Goal: Task Accomplishment & Management: Manage account settings

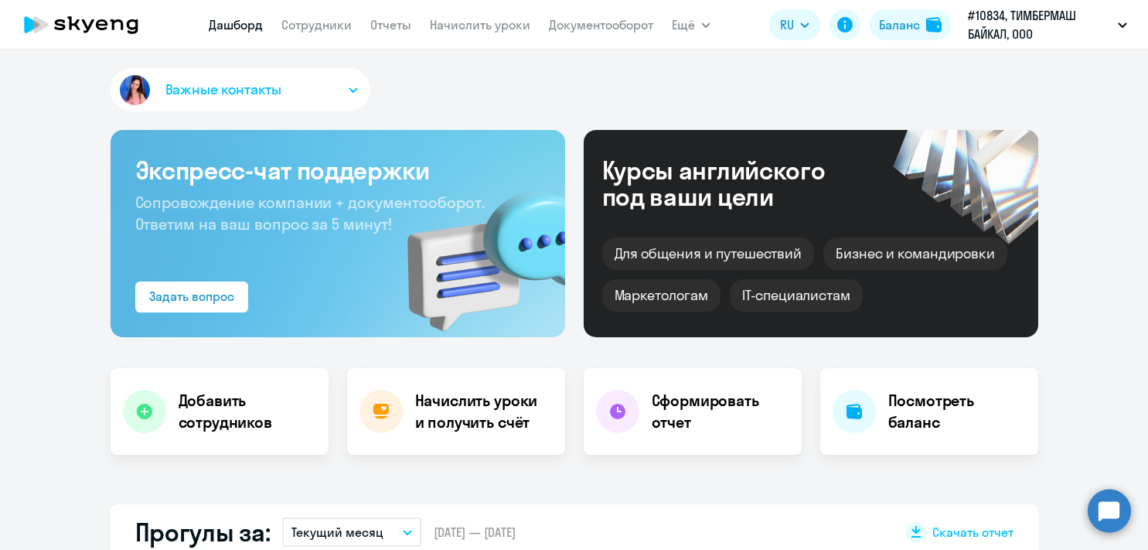
select select "30"
click at [322, 29] on link "Сотрудники" at bounding box center [316, 24] width 70 height 15
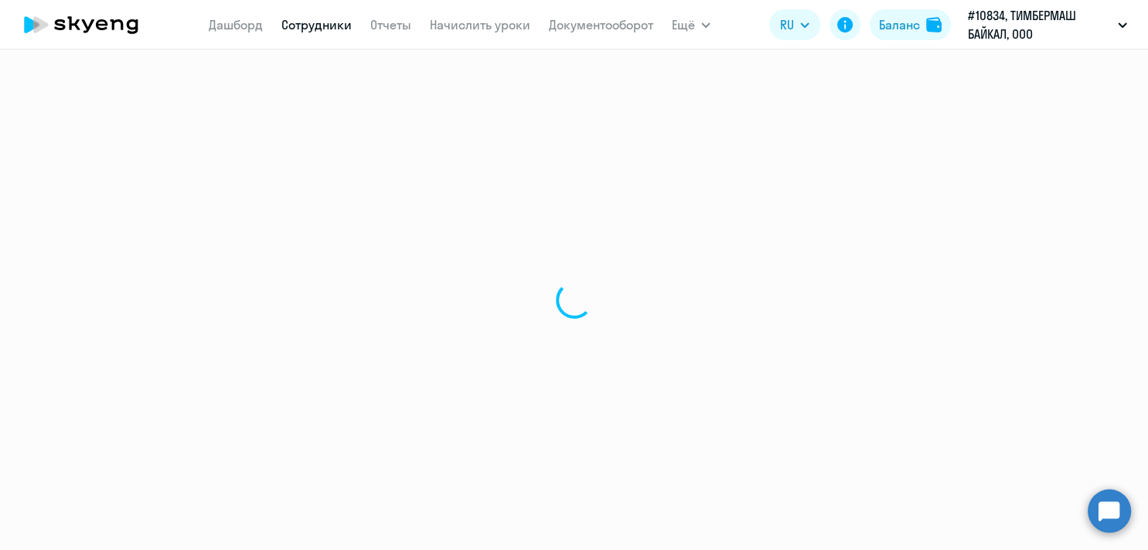
select select "30"
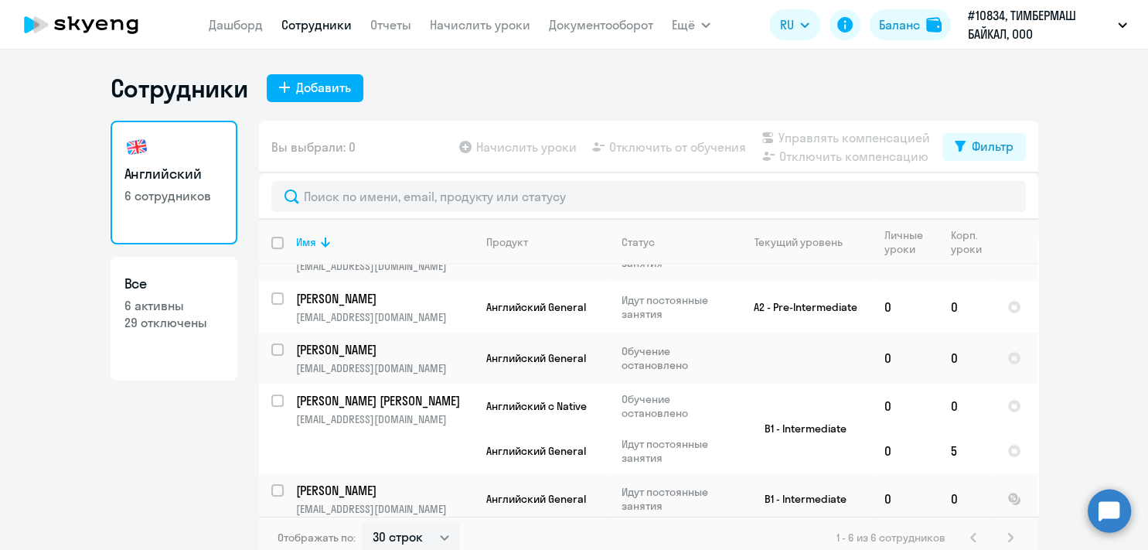
scroll to position [96, 0]
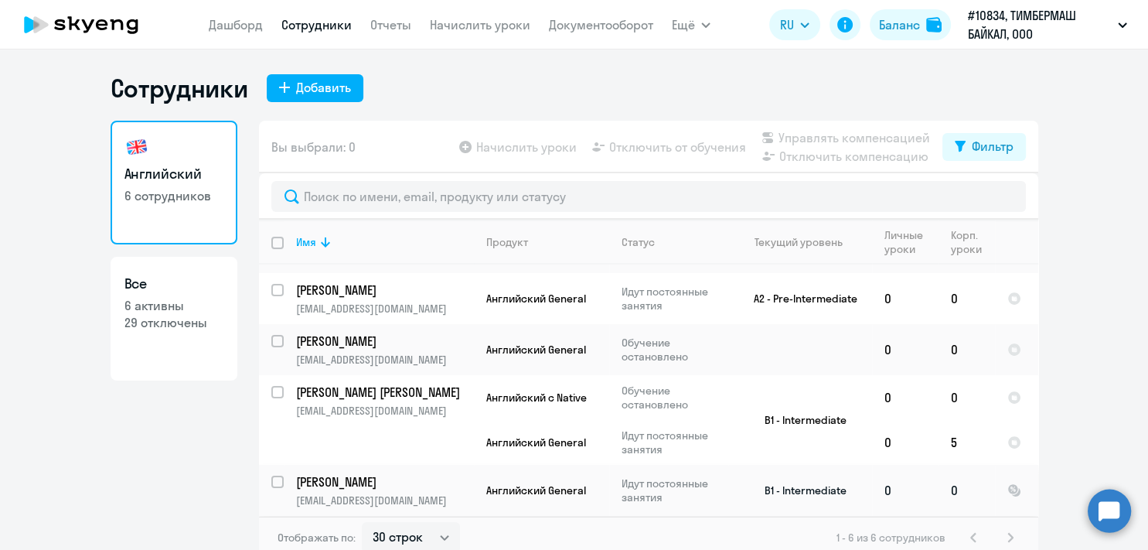
click at [271, 482] on input "select row 14560110" at bounding box center [286, 491] width 31 height 31
checkbox input "true"
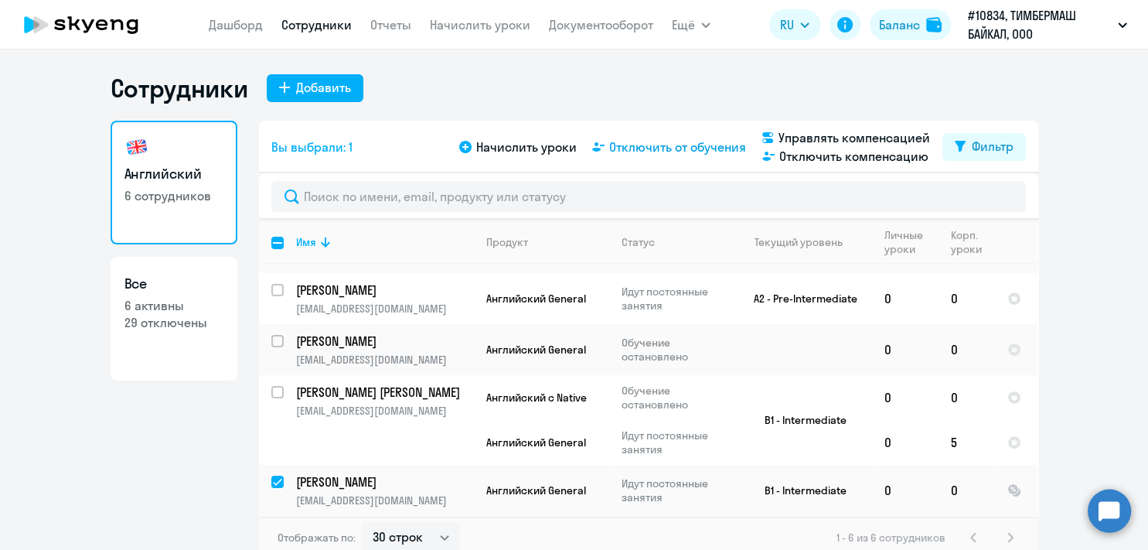
click at [676, 145] on span "Отключить от обучения" at bounding box center [677, 147] width 137 height 19
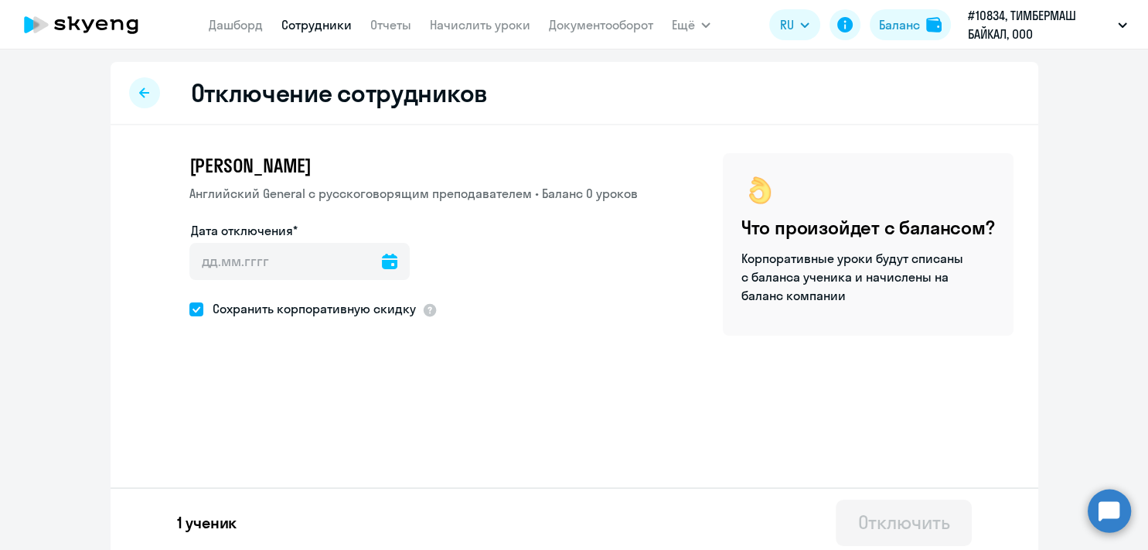
click at [382, 264] on icon at bounding box center [389, 261] width 15 height 15
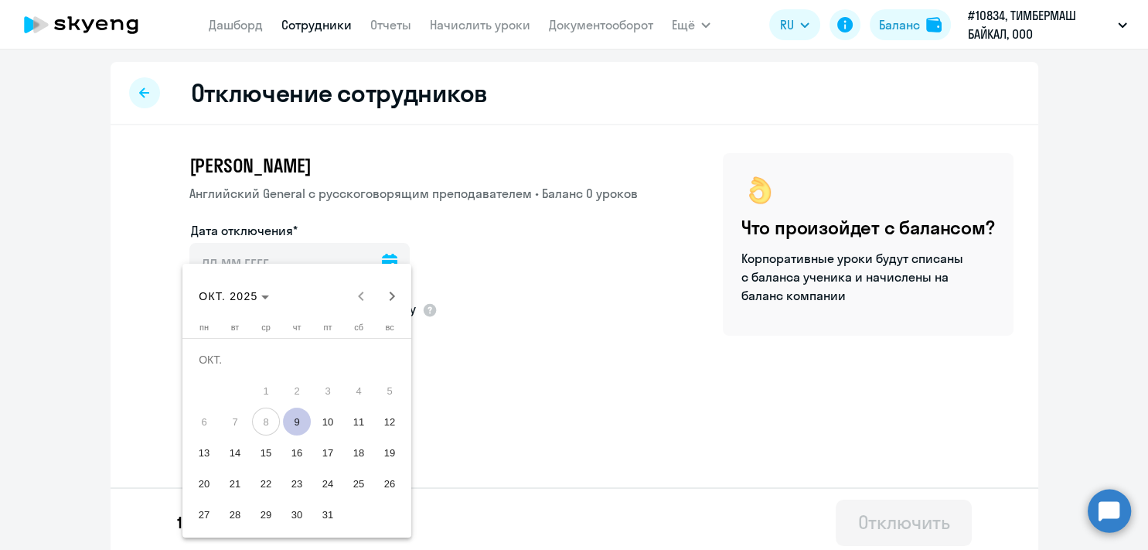
click at [295, 424] on span "9" at bounding box center [297, 421] width 28 height 28
type input "[DATE]"
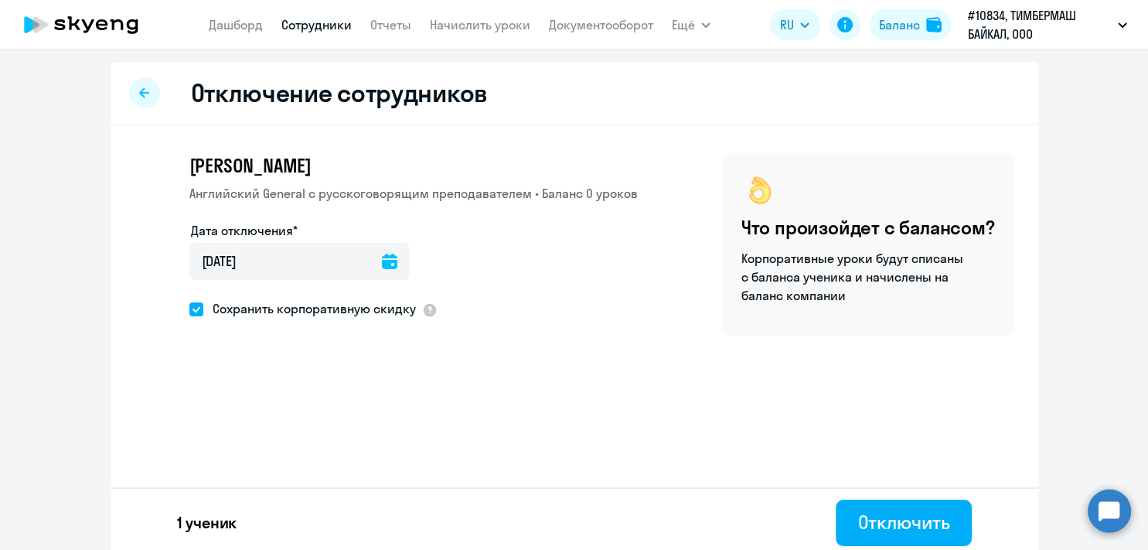
click at [193, 309] on span at bounding box center [196, 309] width 14 height 14
click at [189, 309] on input "Сохранить корпоративную скидку" at bounding box center [189, 309] width 1 height 1
checkbox input "false"
click at [881, 524] on div "Отключить" at bounding box center [903, 522] width 92 height 25
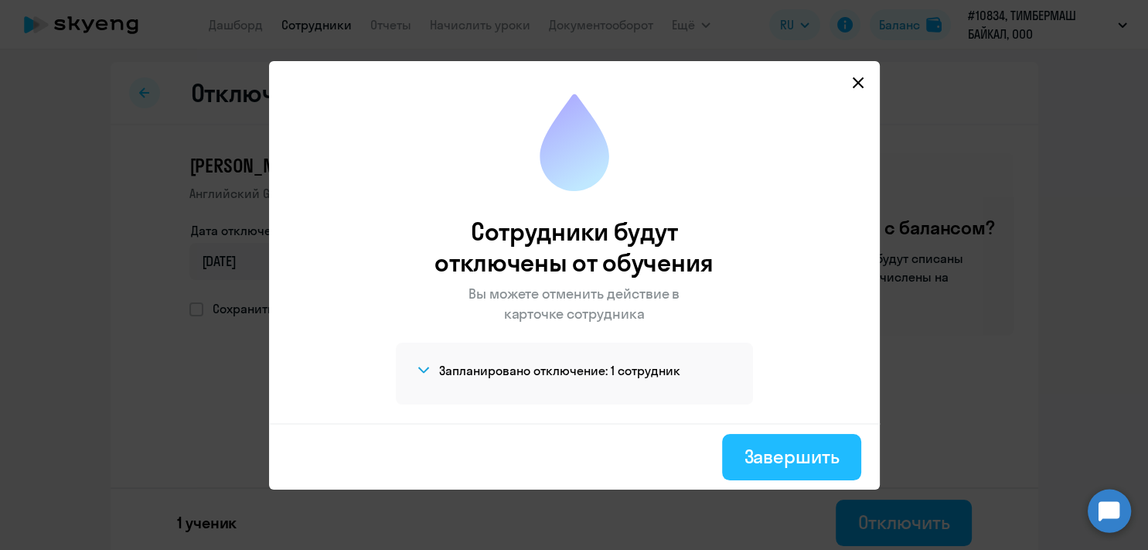
click at [779, 455] on div "Завершить" at bounding box center [791, 456] width 95 height 25
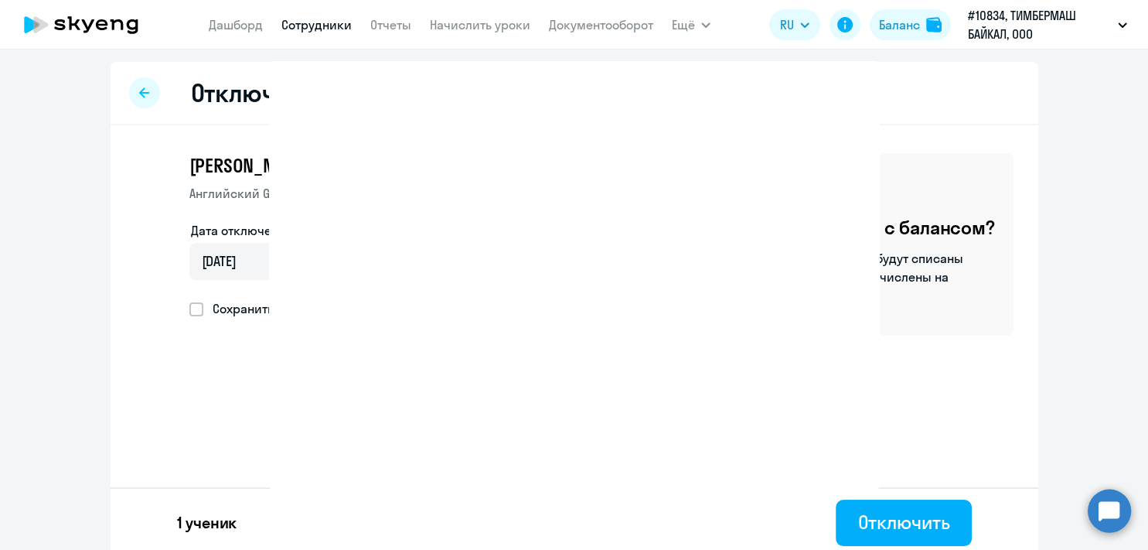
select select "30"
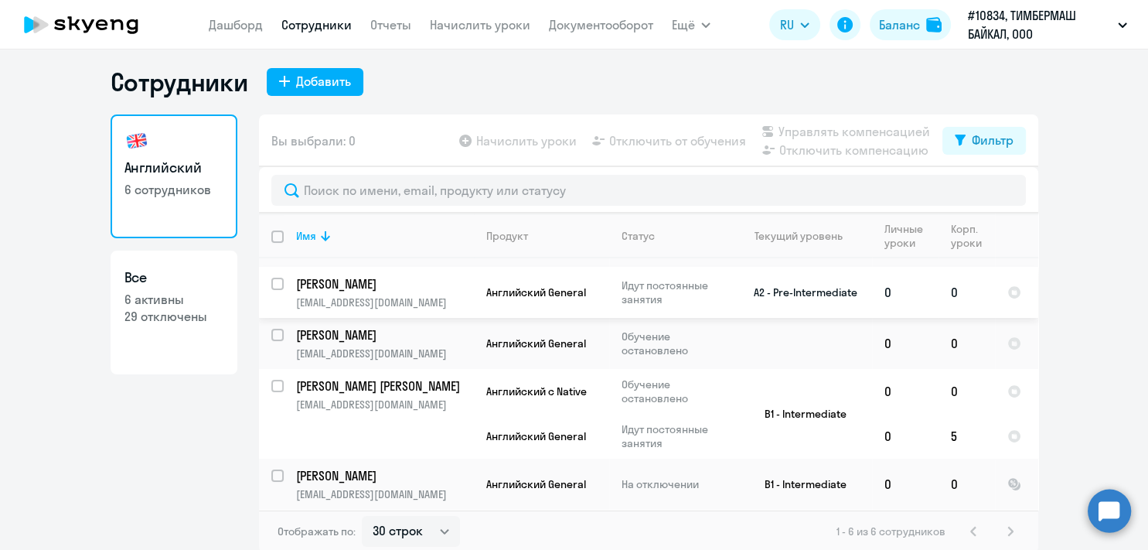
scroll to position [9, 0]
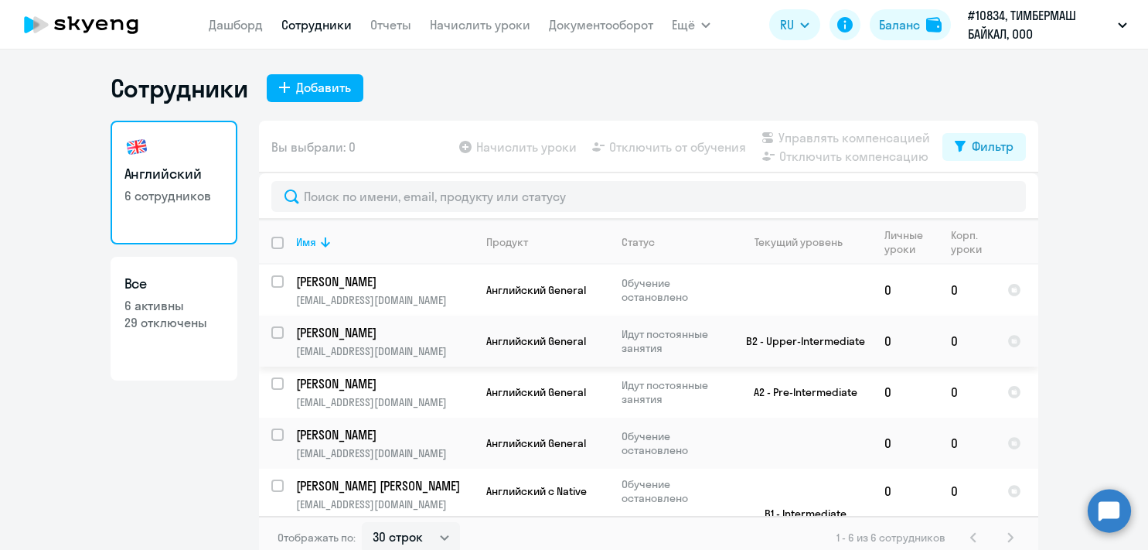
select select "30"
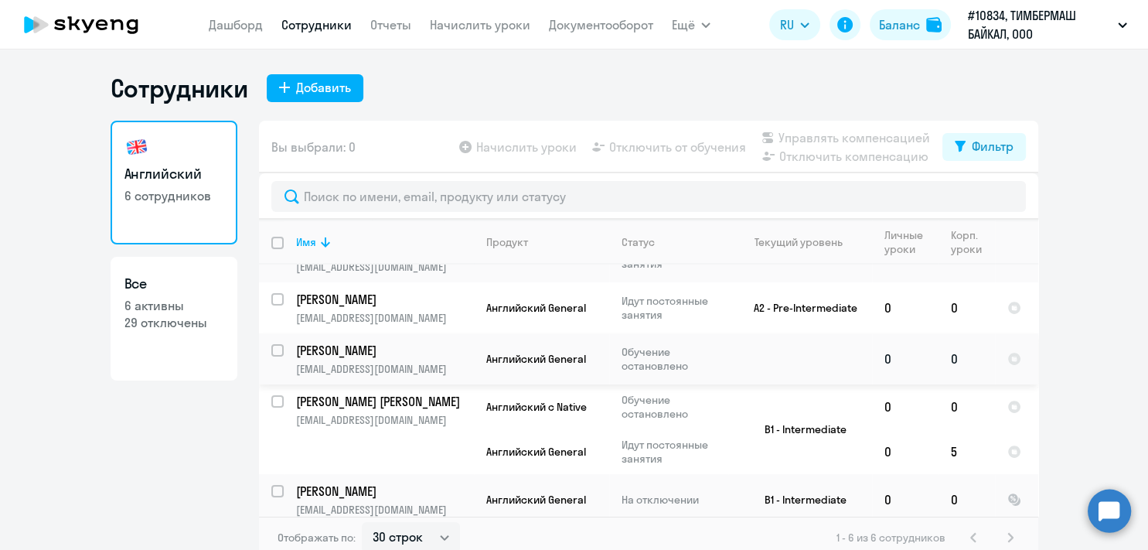
scroll to position [96, 0]
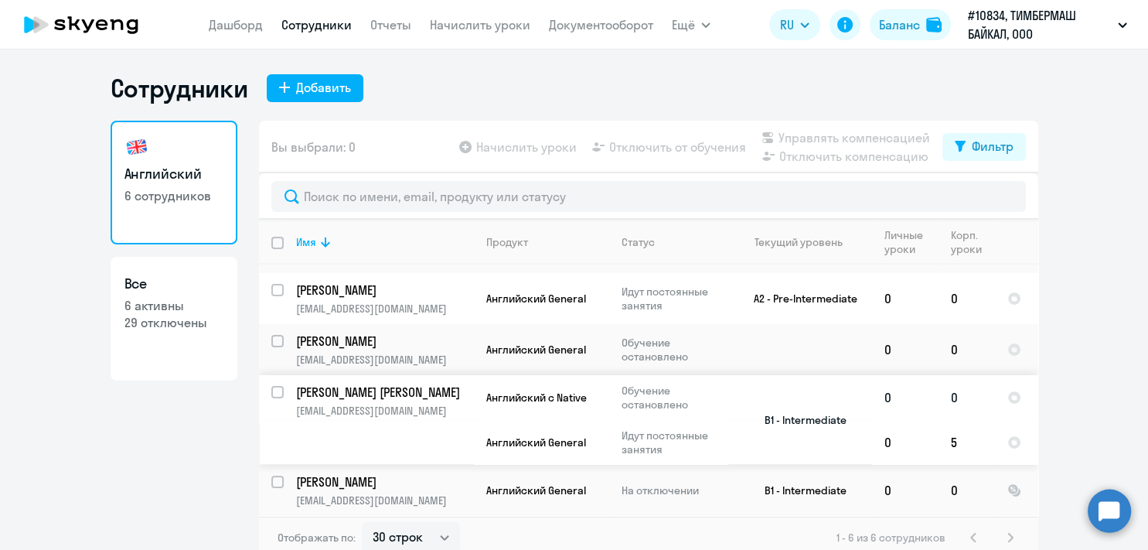
click at [272, 391] on input "select row 11038929" at bounding box center [286, 401] width 31 height 31
checkbox input "true"
click at [670, 145] on span "Отключить от обучения" at bounding box center [677, 147] width 137 height 19
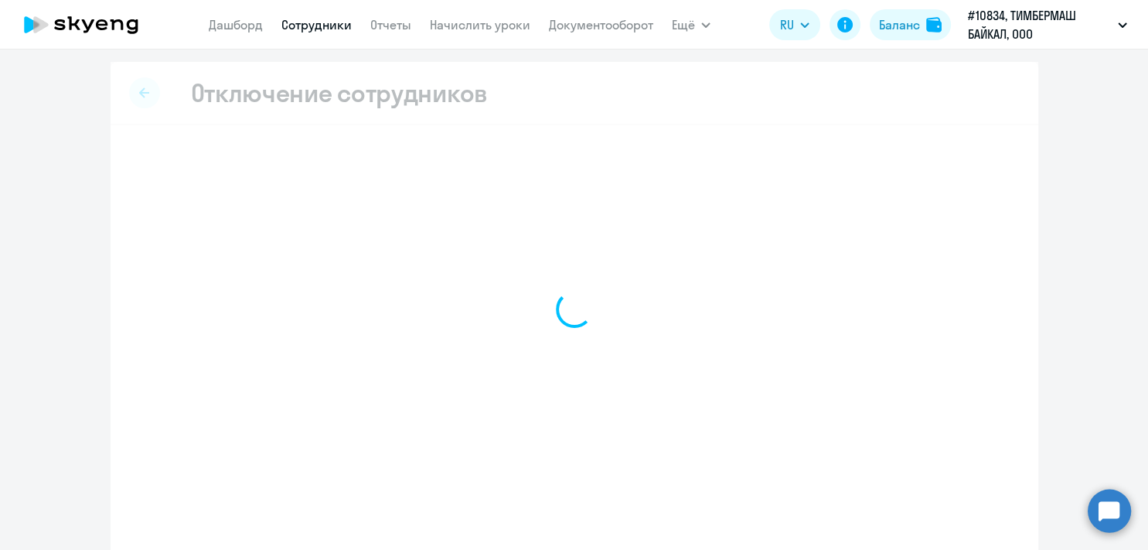
select select "all"
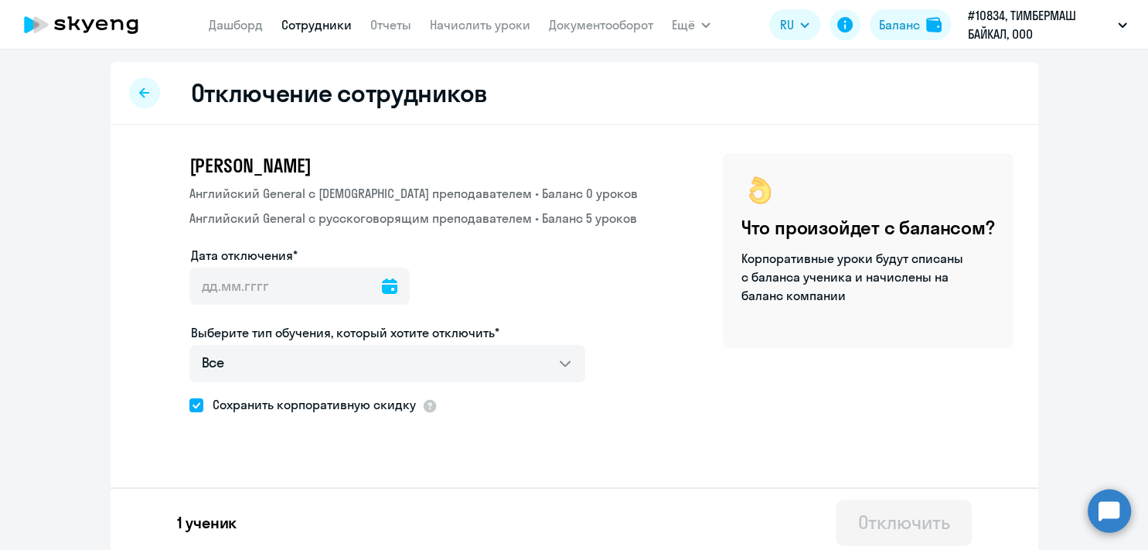
click at [383, 289] on icon at bounding box center [389, 285] width 15 height 15
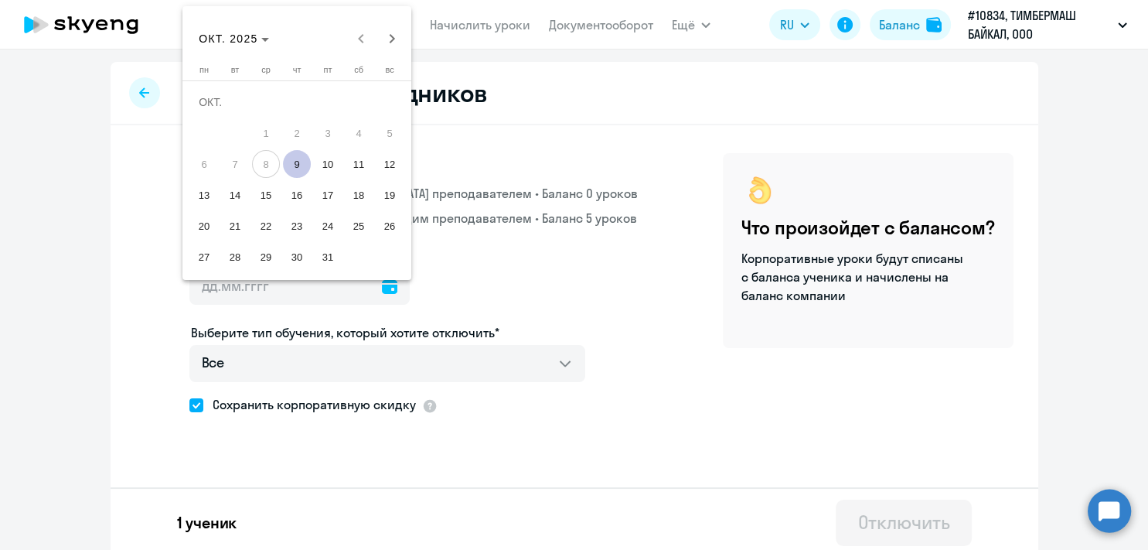
click at [298, 163] on span "9" at bounding box center [297, 164] width 28 height 28
type input "[DATE]"
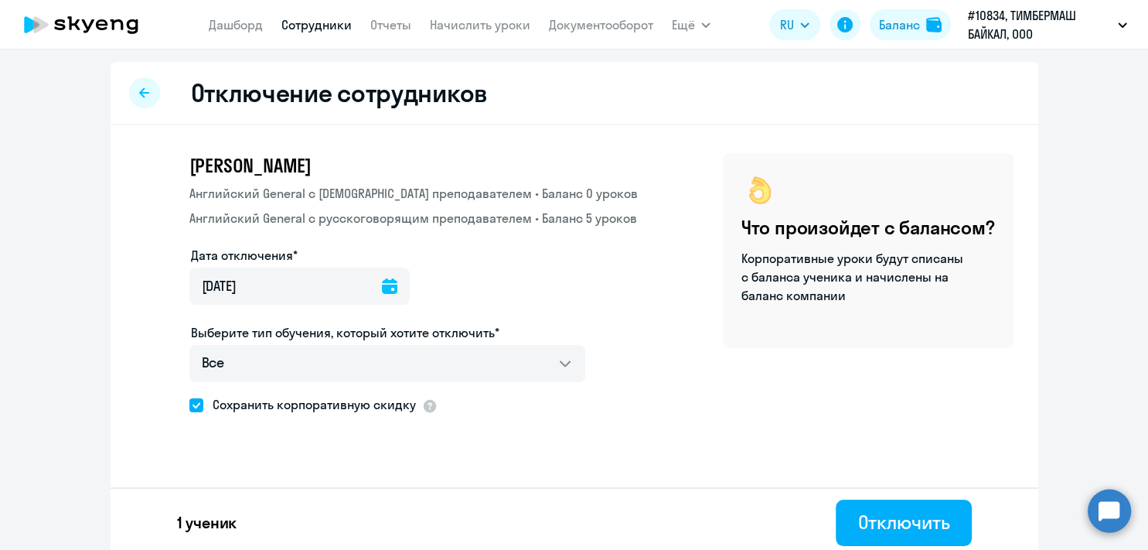
click at [189, 407] on span at bounding box center [196, 405] width 14 height 14
click at [189, 405] on input "Сохранить корпоративную скидку" at bounding box center [189, 404] width 1 height 1
checkbox input "false"
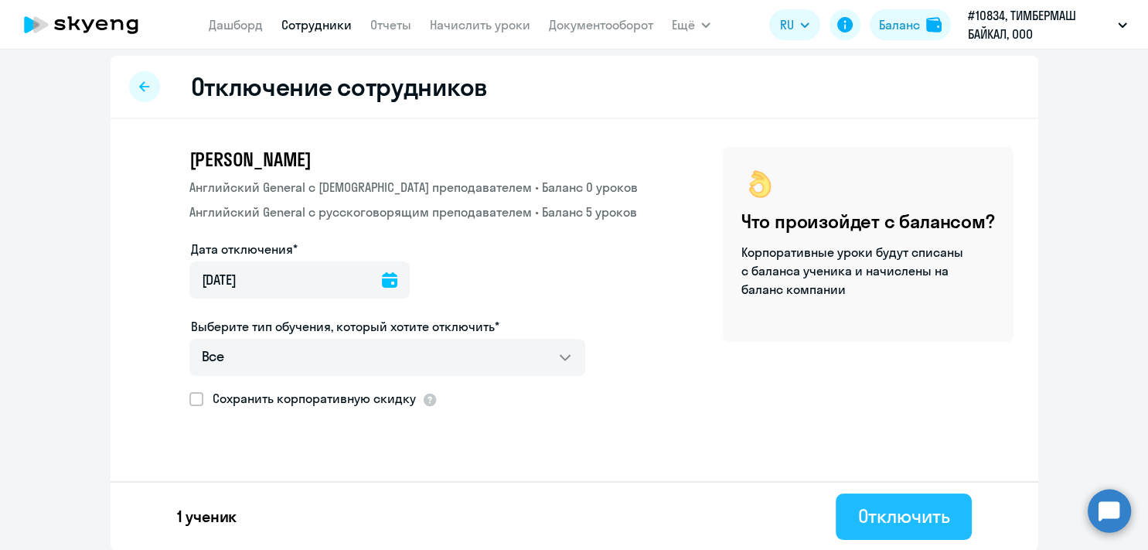
click at [874, 520] on div "Отключить" at bounding box center [903, 515] width 92 height 25
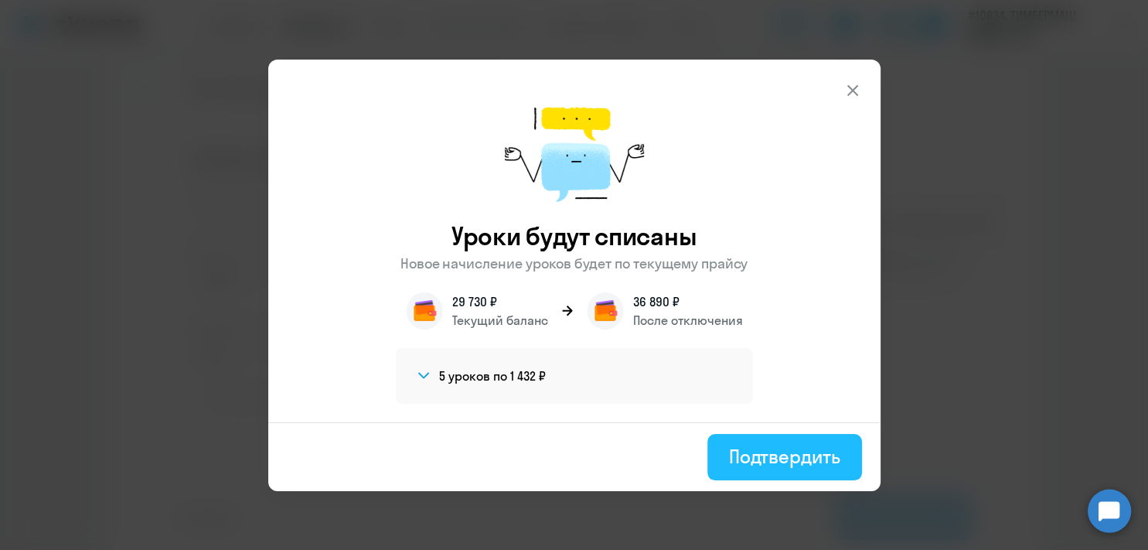
click at [769, 458] on div "Подтвердить" at bounding box center [784, 456] width 111 height 25
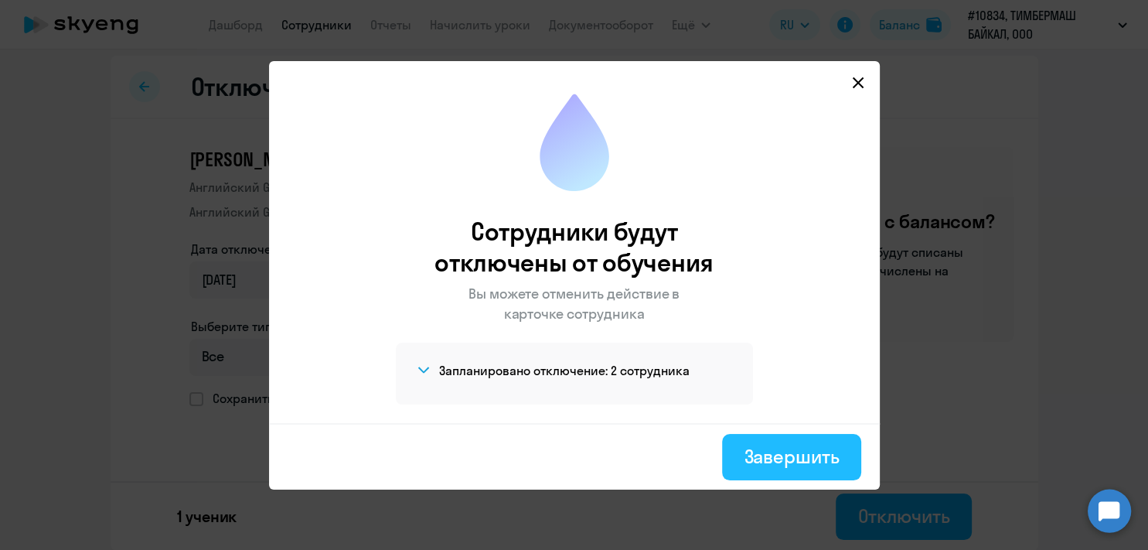
click at [765, 458] on div "Завершить" at bounding box center [791, 456] width 95 height 25
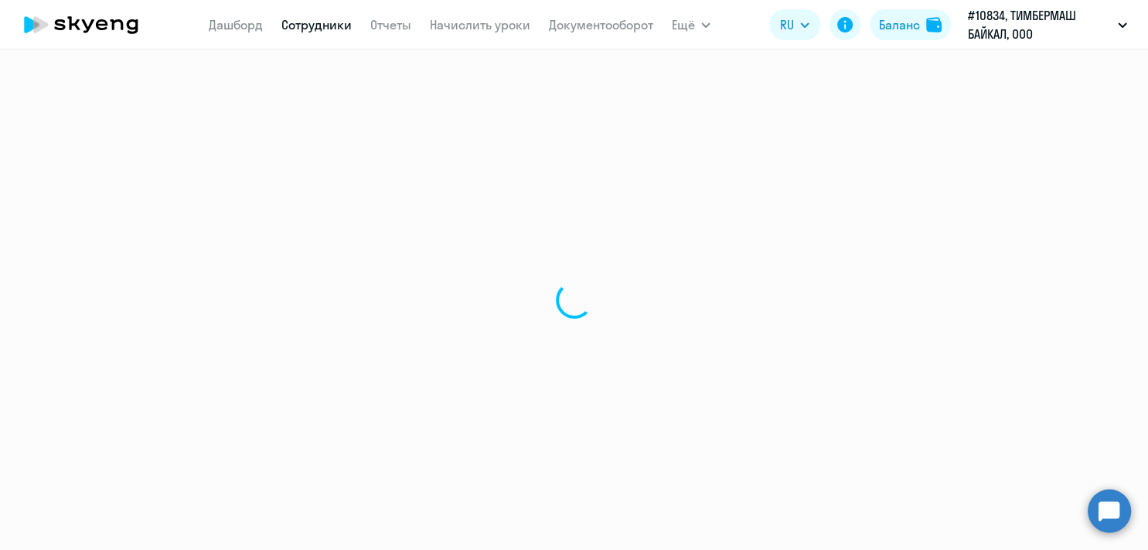
select select "30"
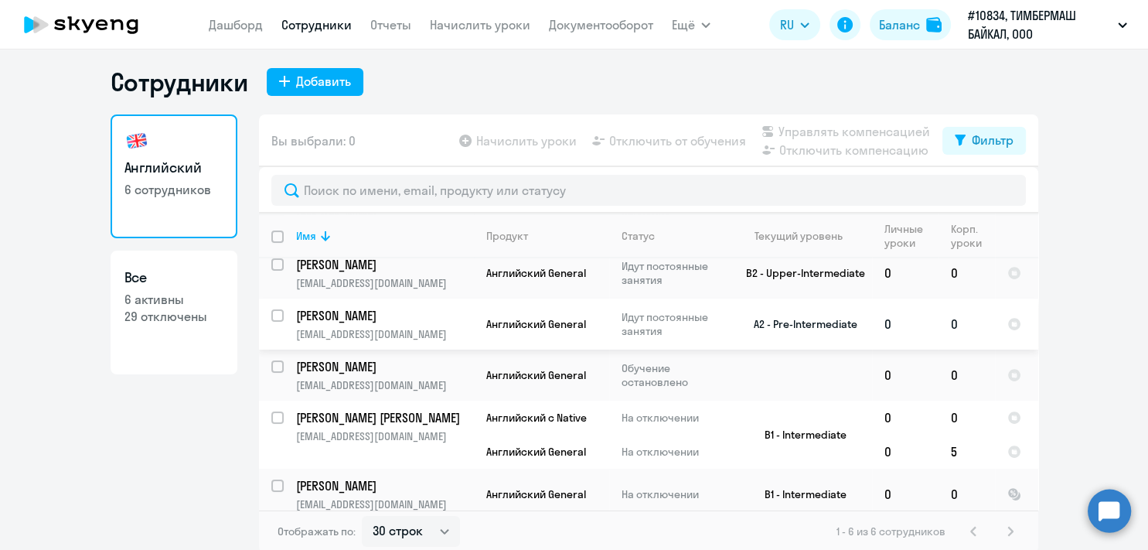
scroll to position [73, 0]
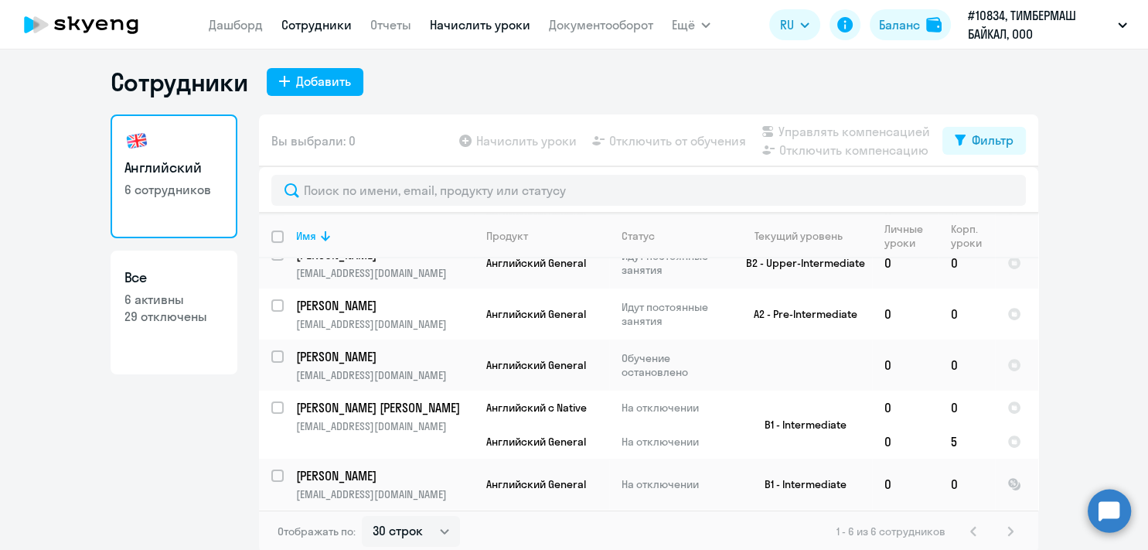
drag, startPoint x: 486, startPoint y: 26, endPoint x: 478, endPoint y: 26, distance: 8.5
click at [485, 24] on link "Начислить уроки" at bounding box center [480, 24] width 101 height 15
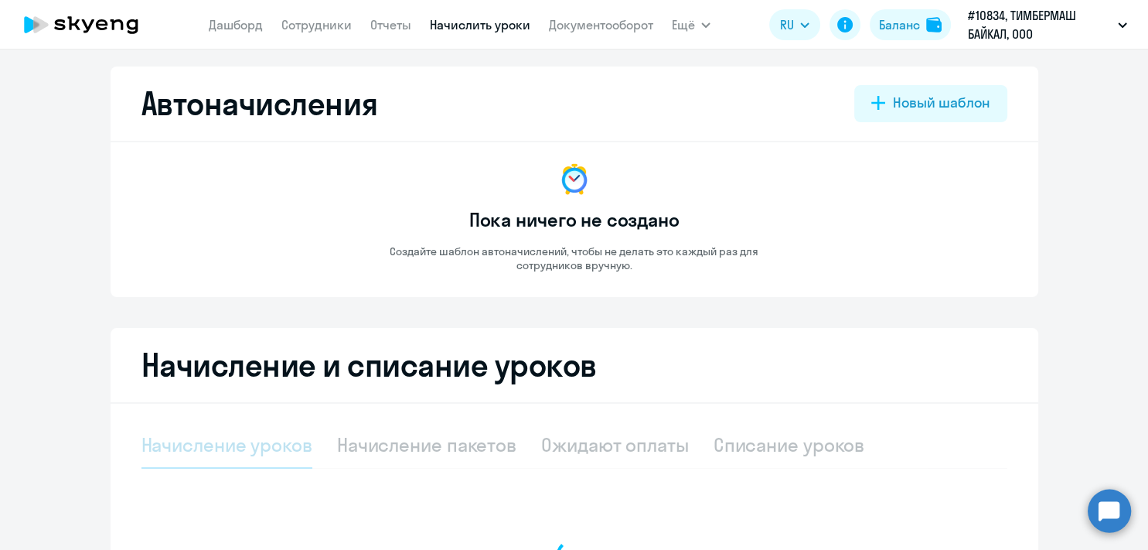
select select "10"
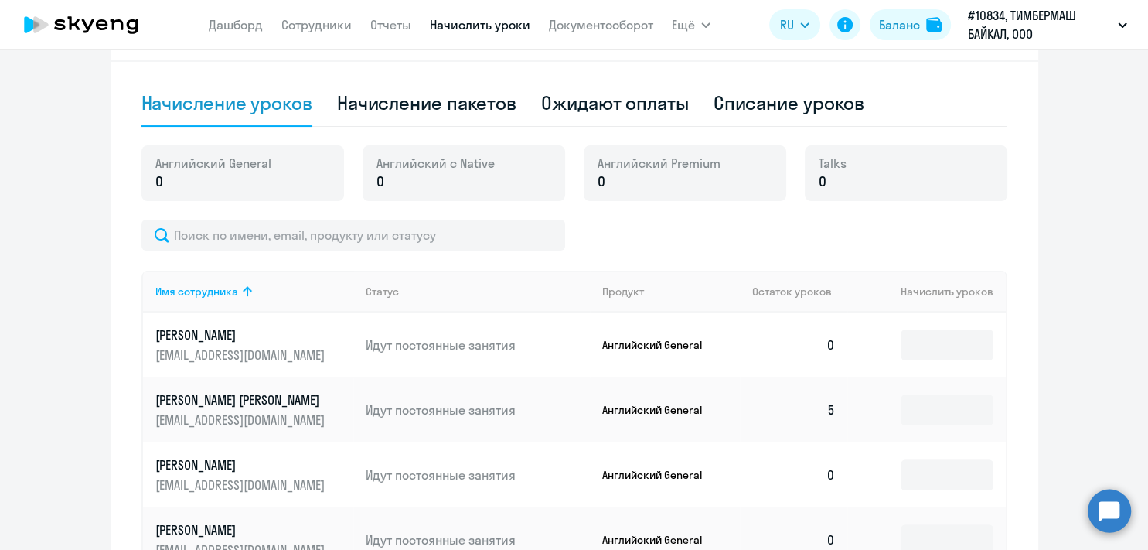
scroll to position [99, 0]
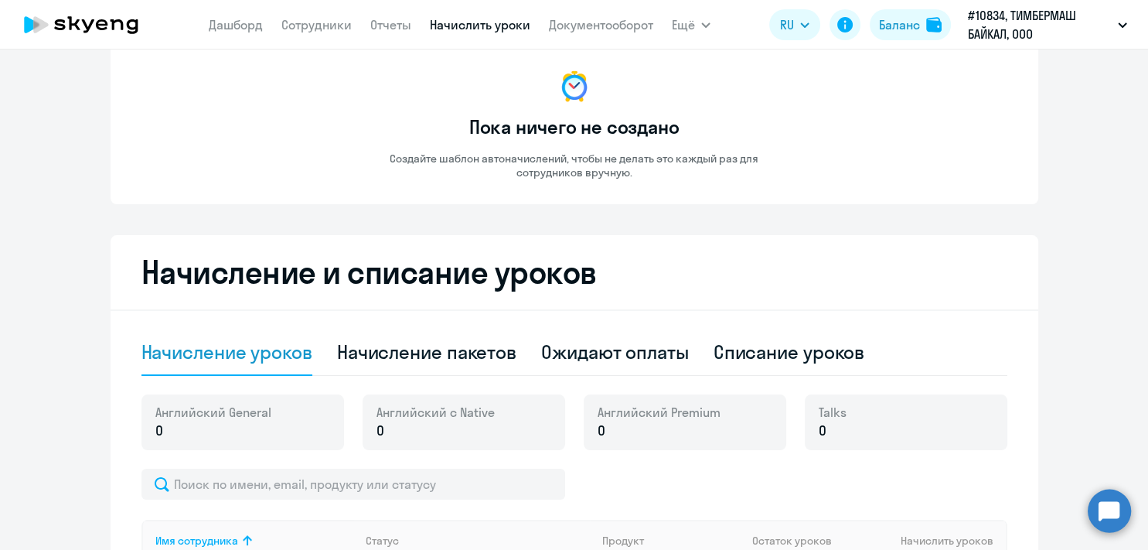
drag, startPoint x: 482, startPoint y: 354, endPoint x: 283, endPoint y: 311, distance: 204.1
click at [482, 354] on div "Начисление пакетов" at bounding box center [426, 351] width 179 height 25
select select "10"
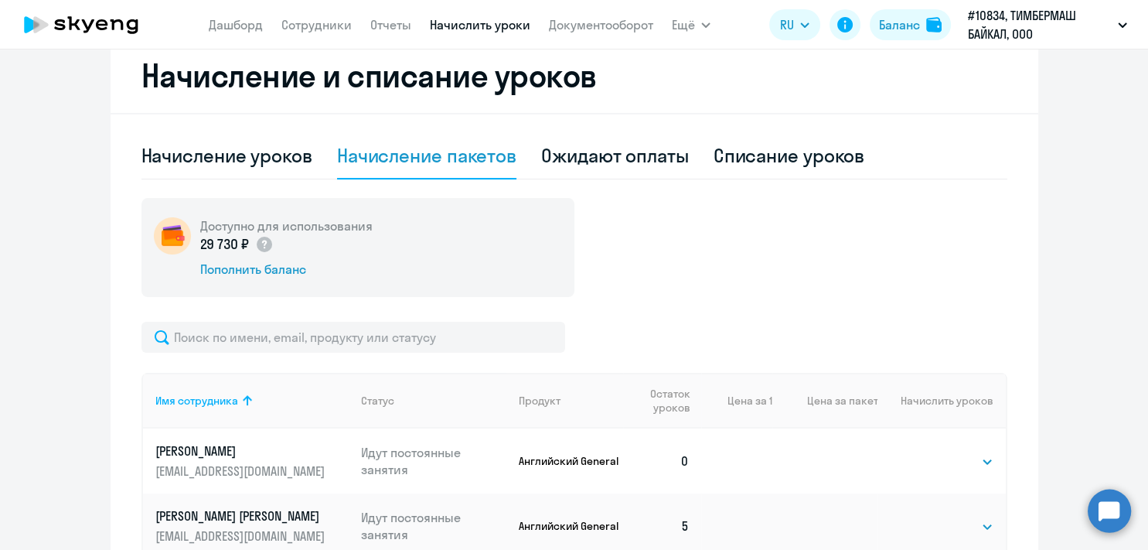
scroll to position [300, 0]
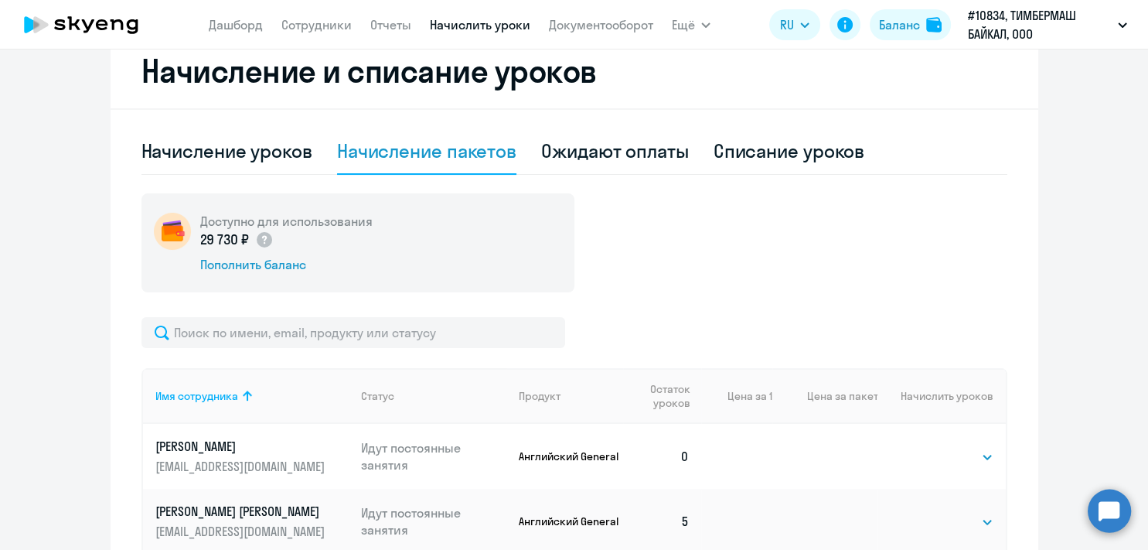
drag, startPoint x: 788, startPoint y: 154, endPoint x: 331, endPoint y: 165, distance: 457.1
click at [786, 153] on div "Списание уроков" at bounding box center [790, 150] width 152 height 25
select select "10"
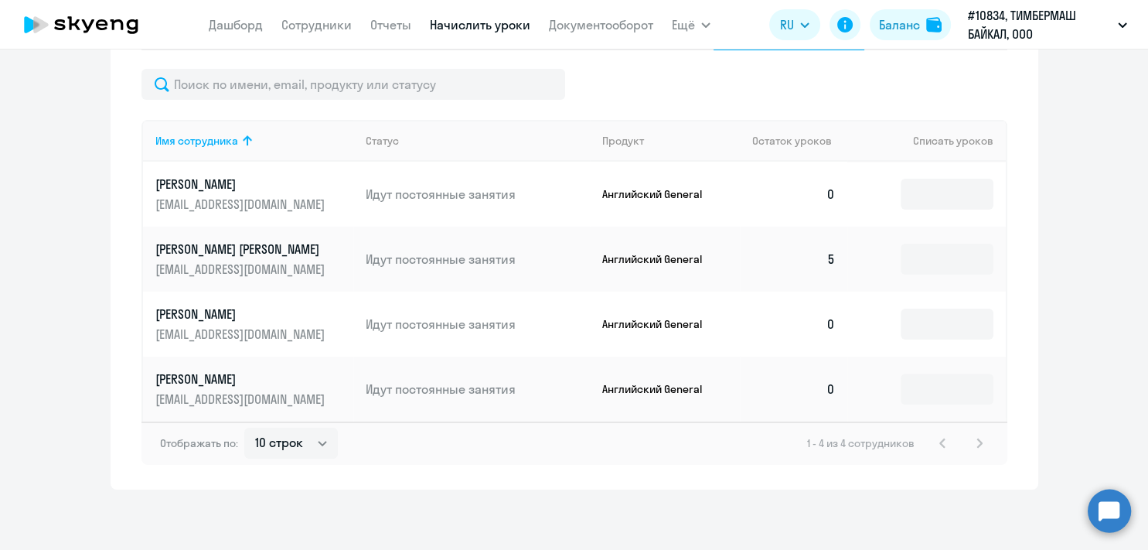
scroll to position [426, 0]
click at [244, 426] on select "10 строк 30 строк 50 строк" at bounding box center [291, 441] width 94 height 31
click at [319, 445] on select "10 строк 30 строк 50 строк" at bounding box center [291, 441] width 94 height 31
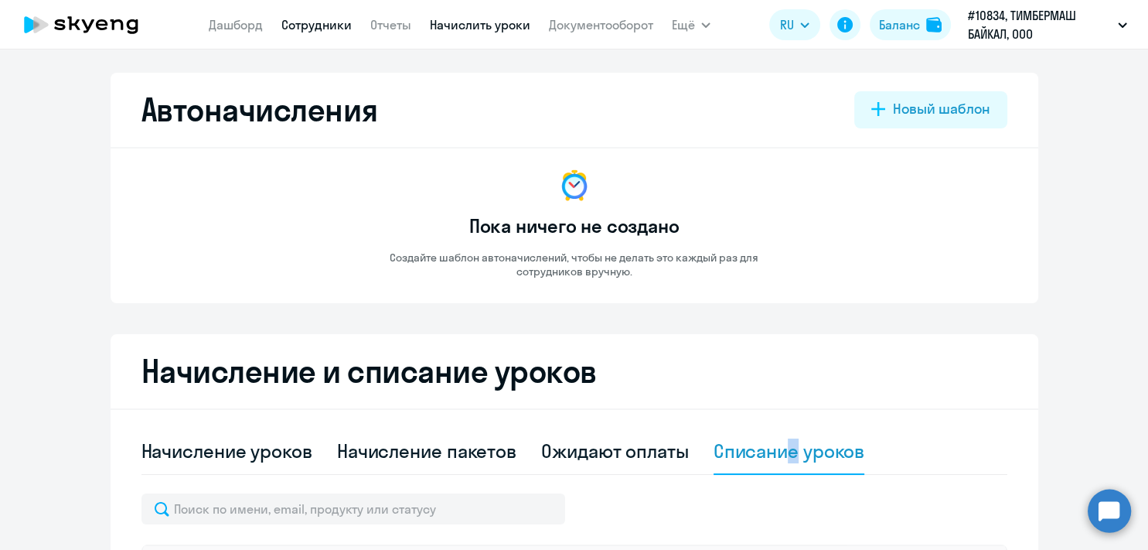
click at [302, 21] on link "Сотрудники" at bounding box center [316, 24] width 70 height 15
select select "30"
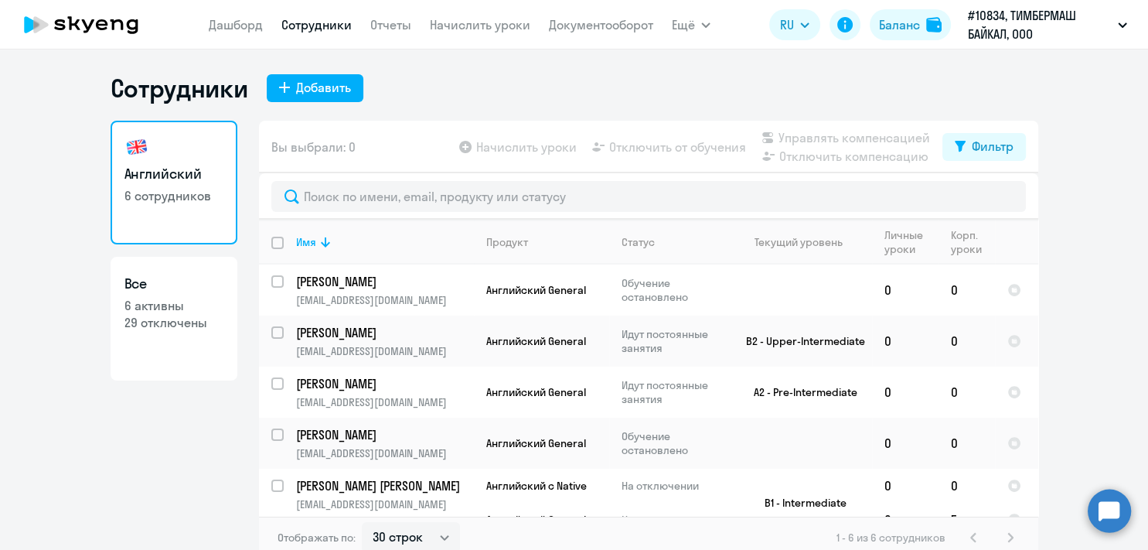
click at [188, 322] on p "29 отключены" at bounding box center [173, 322] width 99 height 17
select select "30"
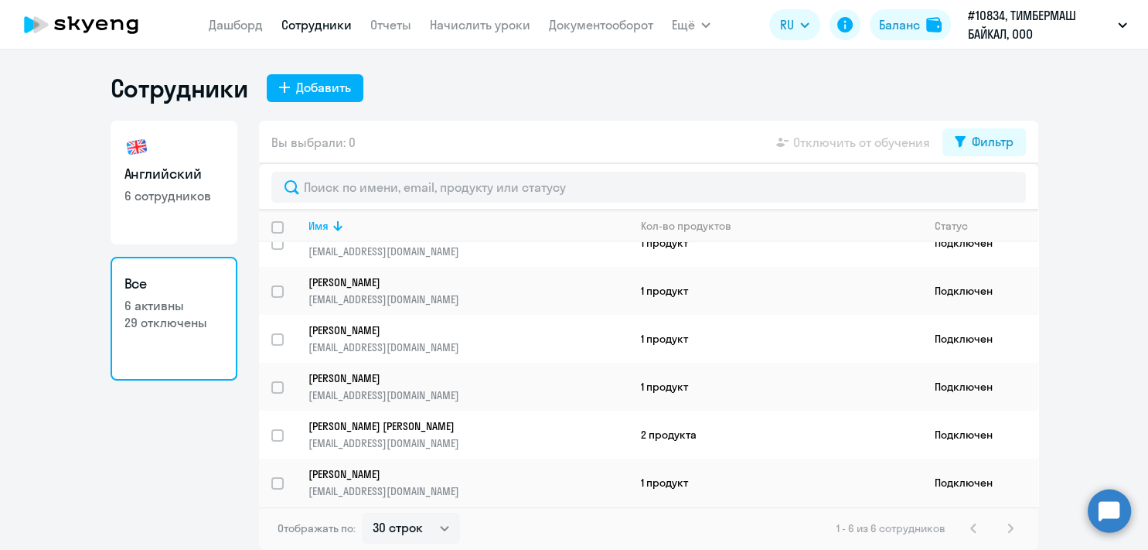
scroll to position [26, 0]
click at [150, 325] on p "29 отключены" at bounding box center [173, 322] width 99 height 17
click at [981, 141] on div "Фильтр" at bounding box center [993, 141] width 42 height 19
click at [1005, 190] on span at bounding box center [1000, 192] width 26 height 15
click at [987, 192] on input "checkbox" at bounding box center [986, 192] width 1 height 1
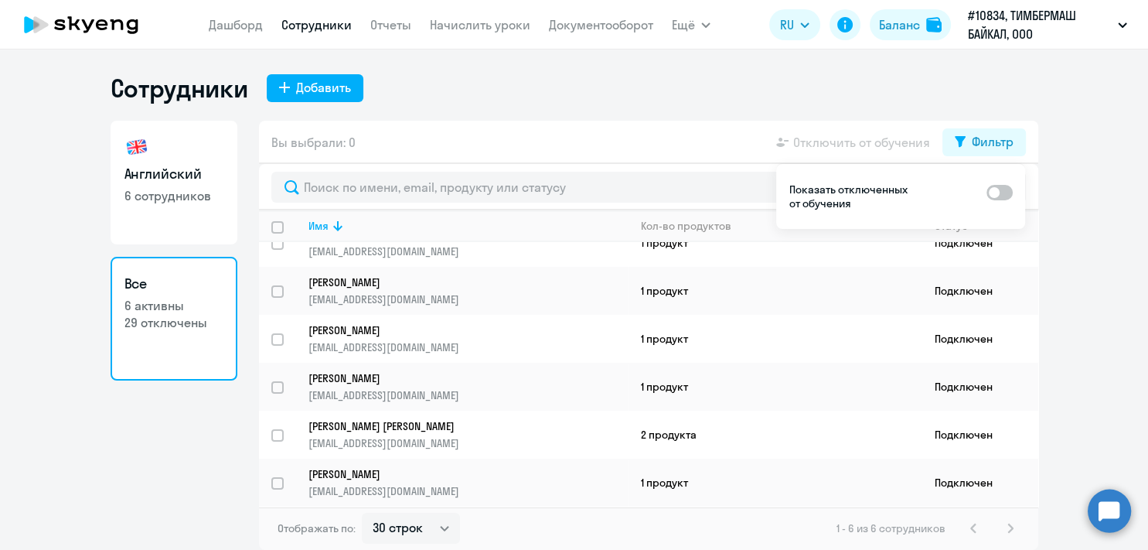
checkbox input "true"
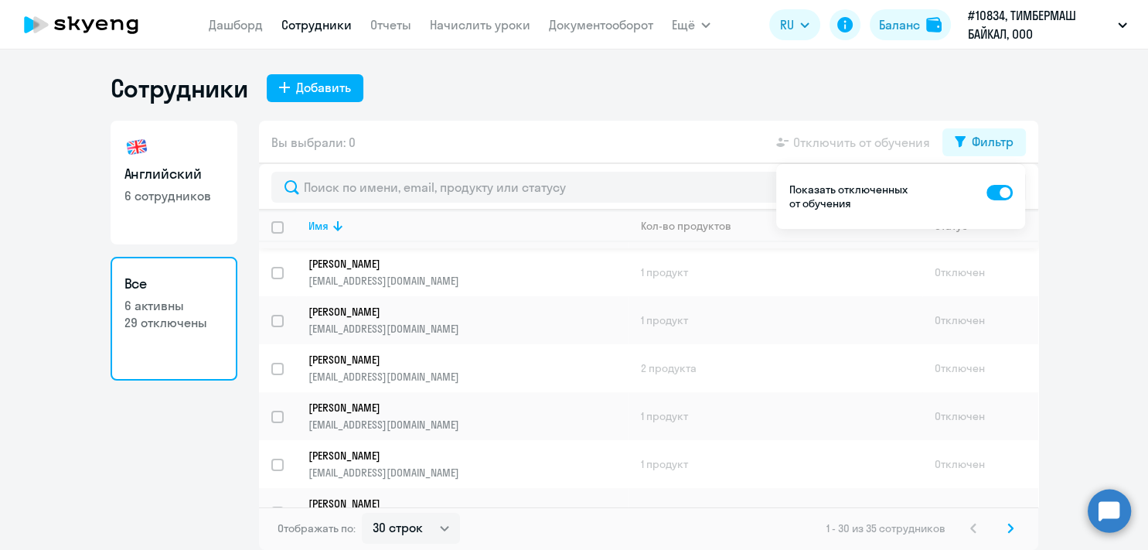
scroll to position [200, 0]
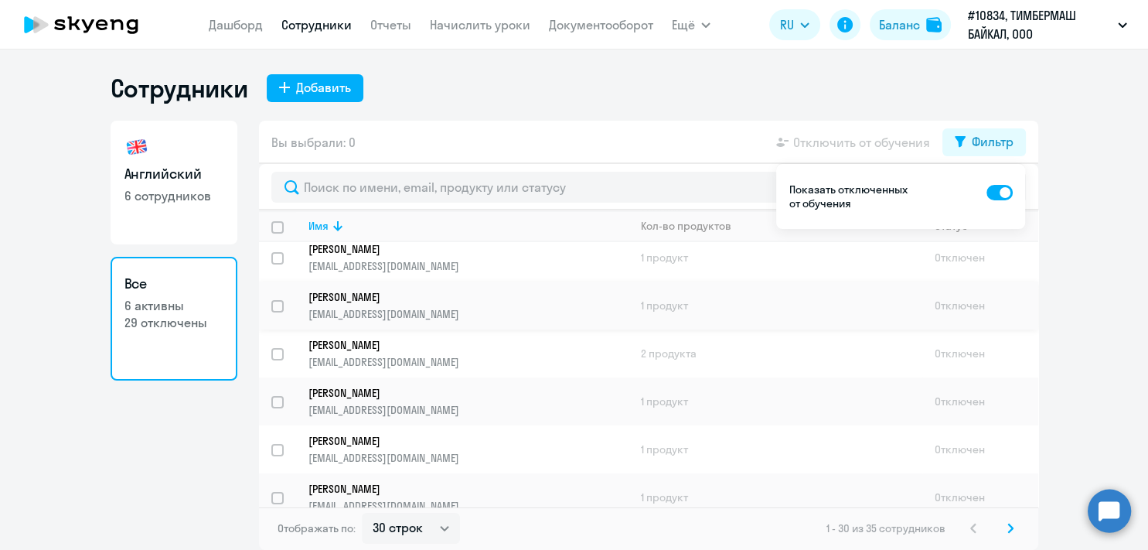
click at [348, 295] on p "[PERSON_NAME]" at bounding box center [458, 297] width 298 height 14
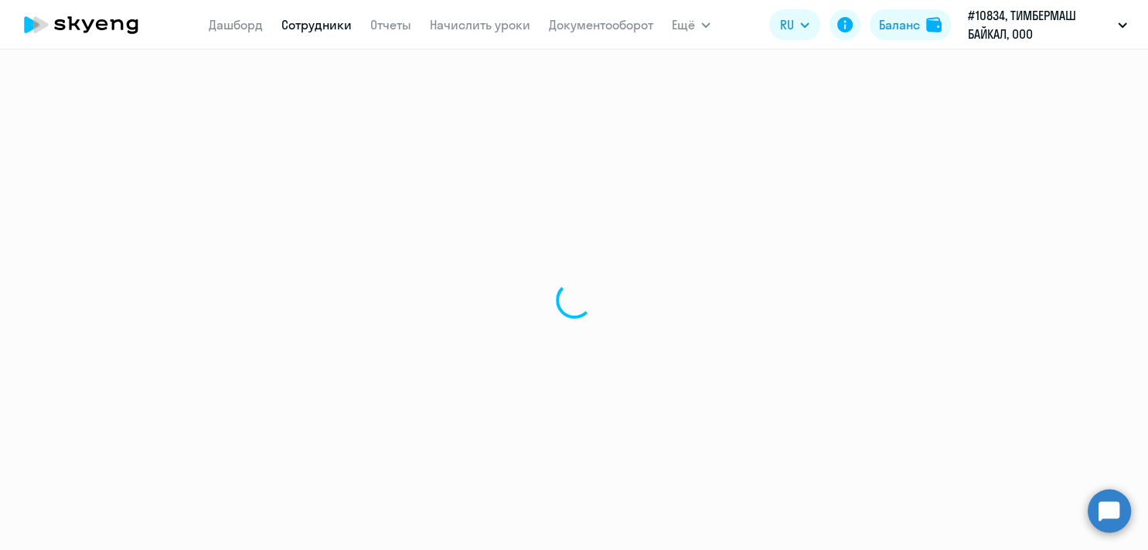
select select "english"
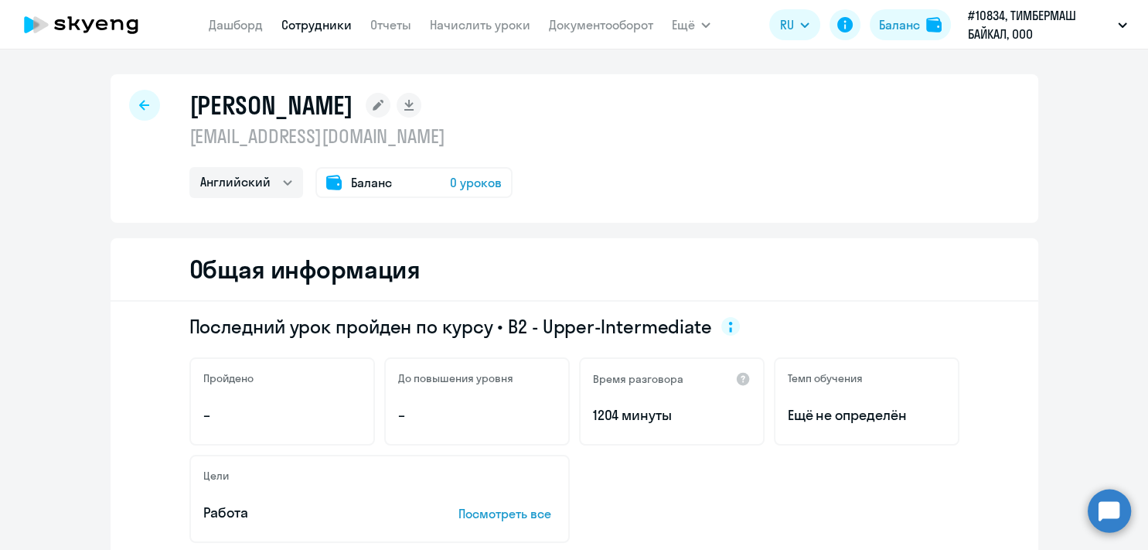
click at [139, 107] on icon at bounding box center [144, 105] width 10 height 11
select select "30"
